Goal: Find specific page/section: Find specific page/section

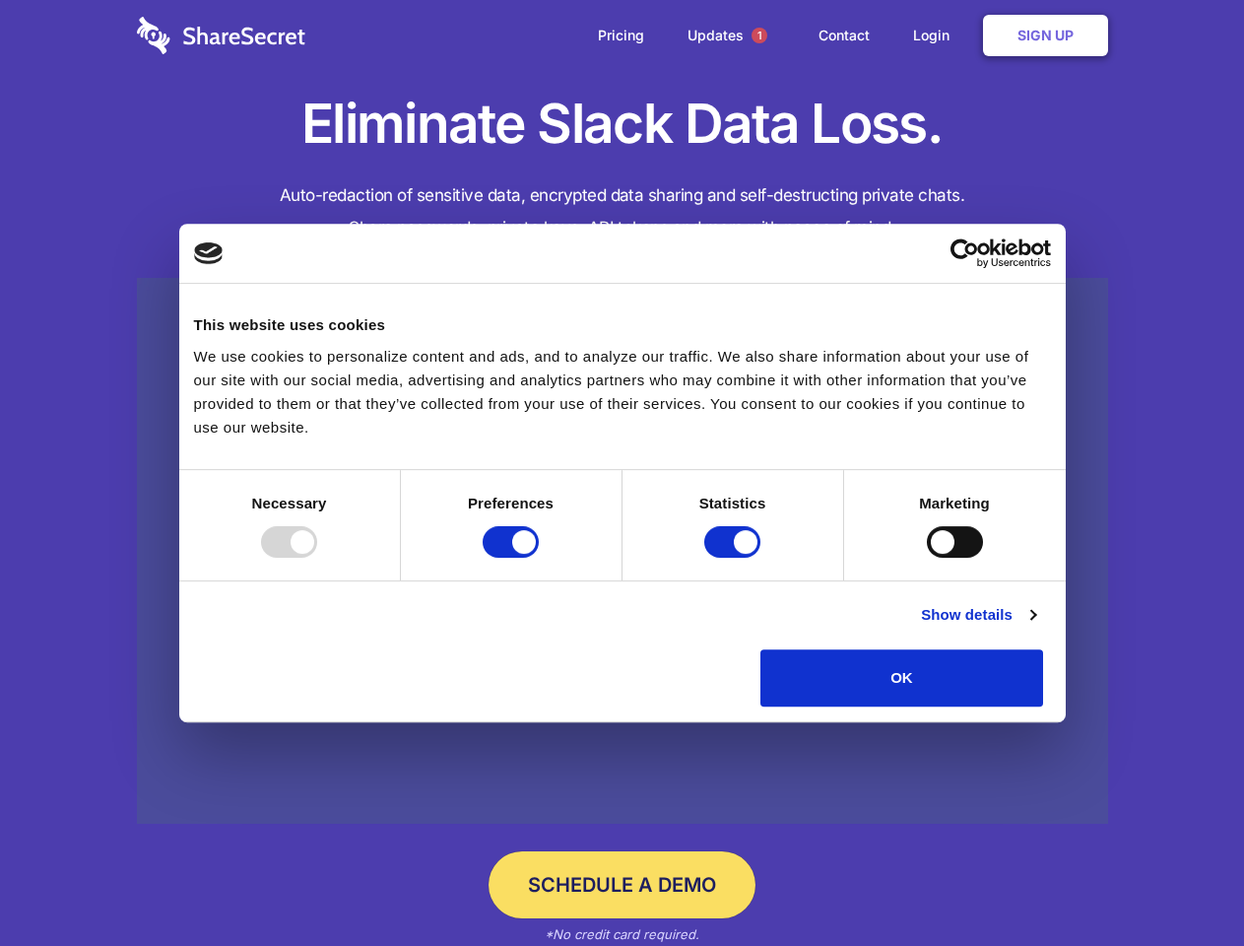
click at [317, 558] on div at bounding box center [289, 542] width 56 height 32
click at [539, 558] on input "Preferences" at bounding box center [511, 542] width 56 height 32
checkbox input "false"
click at [735, 558] on input "Statistics" at bounding box center [732, 542] width 56 height 32
checkbox input "false"
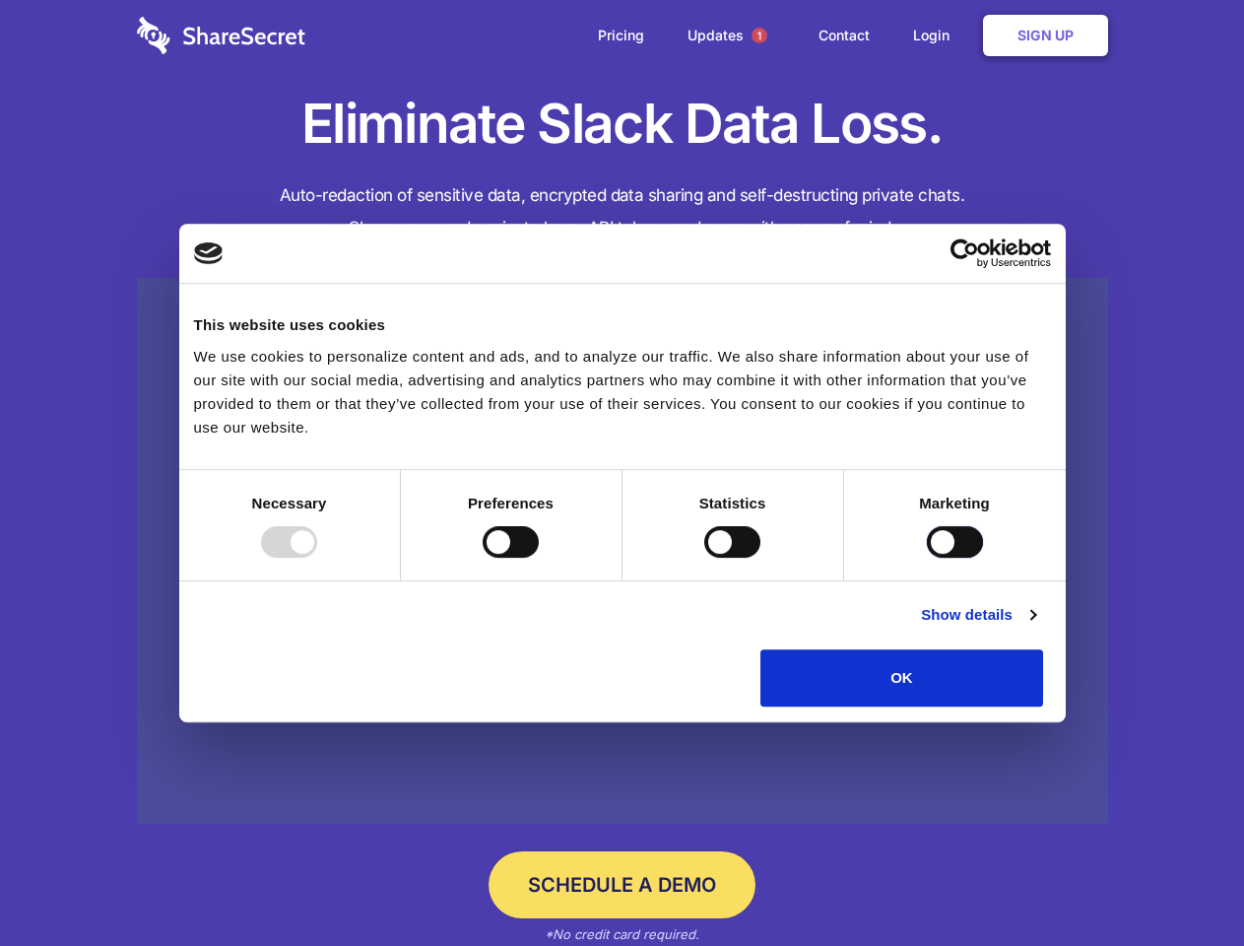
click at [927, 558] on input "Marketing" at bounding box center [955, 542] width 56 height 32
checkbox input "true"
click at [1035, 627] on link "Show details" at bounding box center [978, 615] width 114 height 24
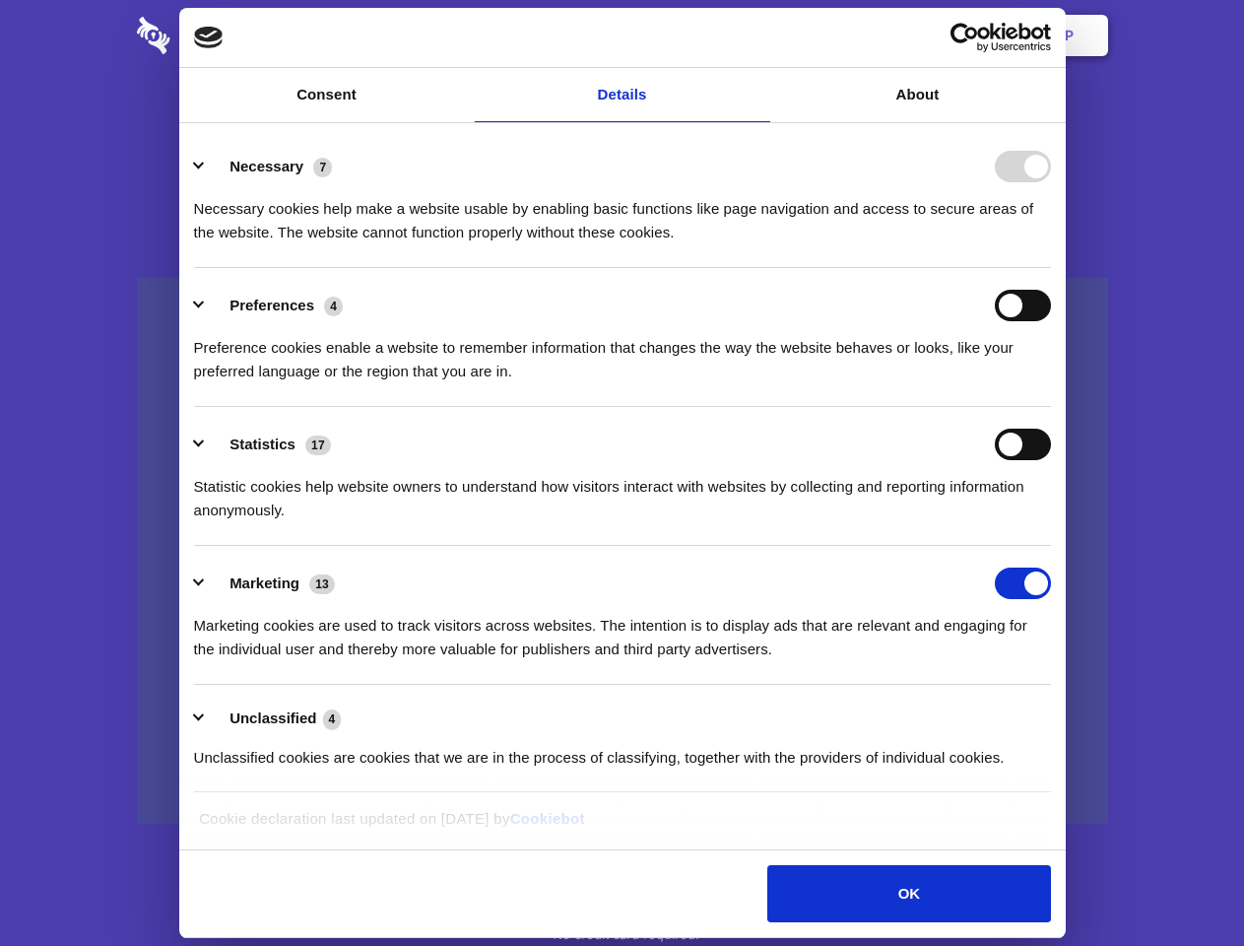
click at [1051, 268] on li "Necessary 7 Necessary cookies help make a website usable by enabling basic func…" at bounding box center [622, 198] width 857 height 139
click at [759, 35] on span "1" at bounding box center [760, 36] width 16 height 16
